Goal: Task Accomplishment & Management: Manage account settings

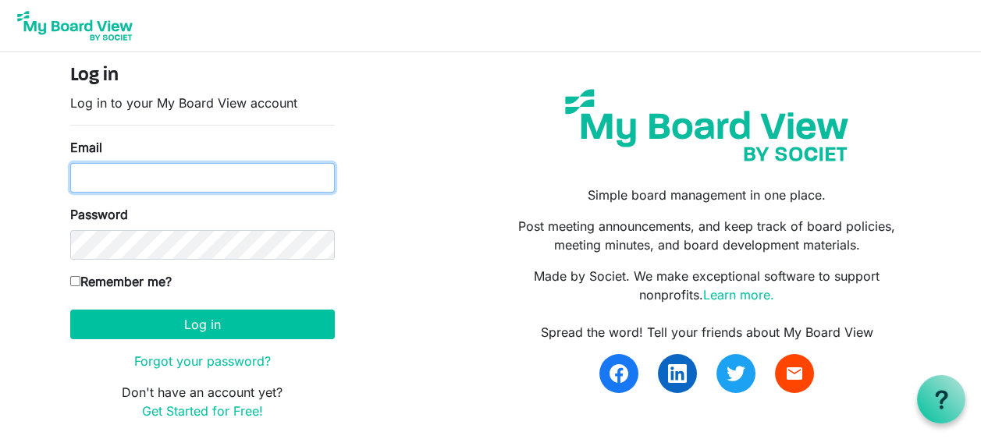
type input "director@yeahrocks.org"
click at [147, 179] on input "director@yeahrocks.org" at bounding box center [202, 178] width 264 height 30
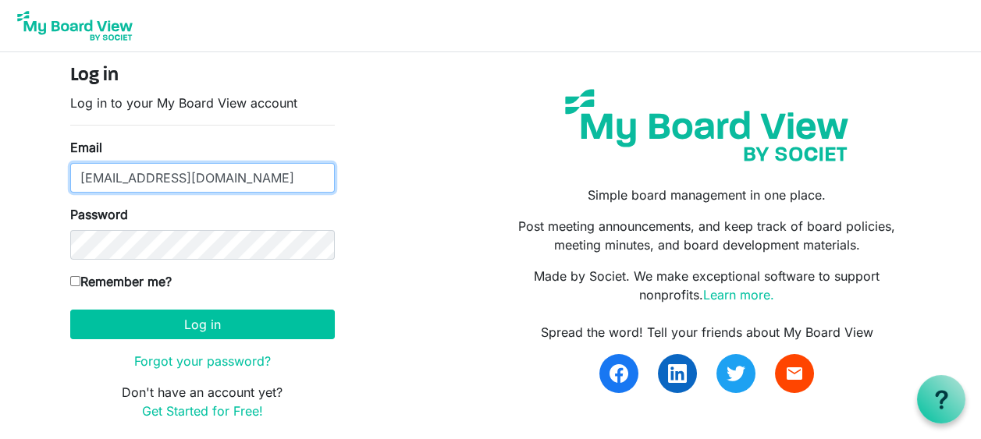
click at [147, 179] on input "director@yeahrocks.org" at bounding box center [202, 178] width 264 height 30
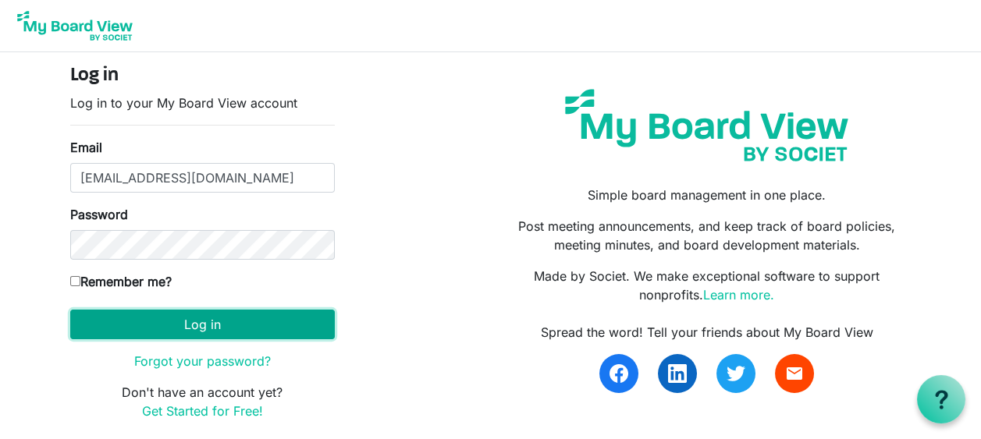
click at [177, 324] on button "Log in" at bounding box center [202, 325] width 264 height 30
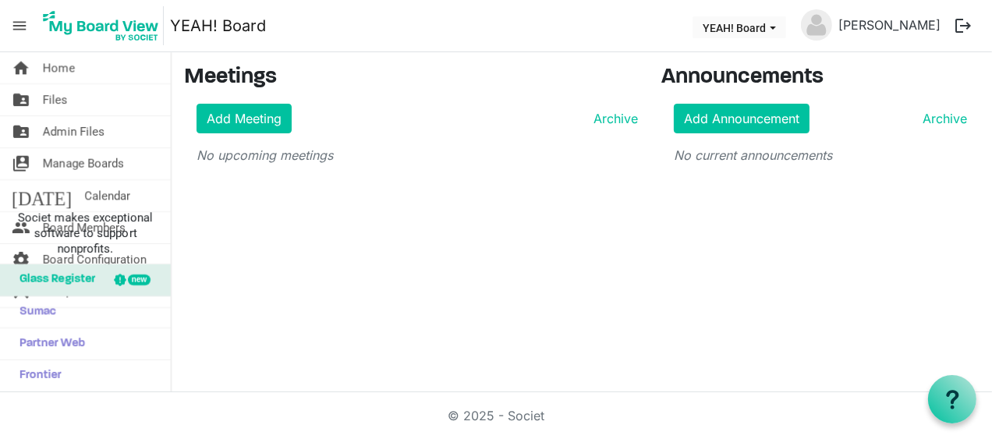
click at [954, 24] on button "logout" at bounding box center [963, 25] width 33 height 33
